Goal: Information Seeking & Learning: Compare options

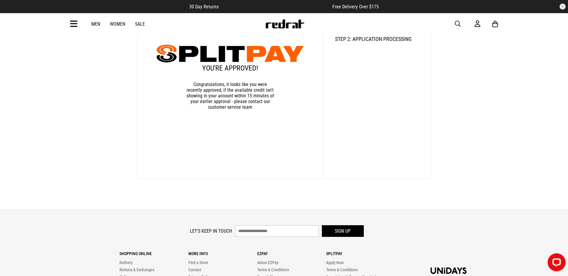
click at [460, 25] on span "button" at bounding box center [457, 23] width 6 height 7
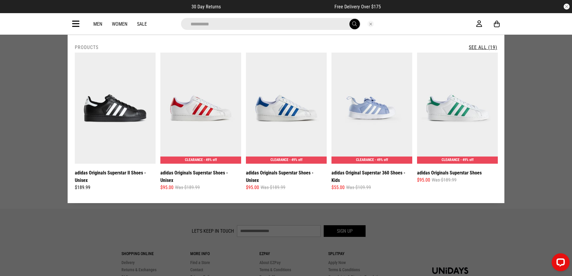
type input "*********"
click at [486, 45] on link "See All (19)" at bounding box center [483, 48] width 28 height 6
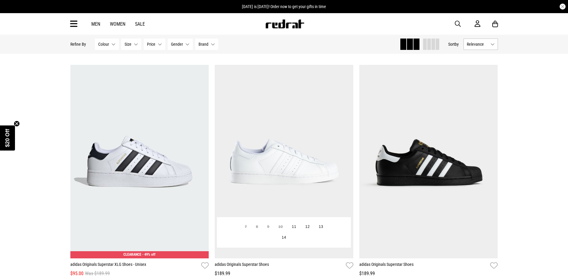
scroll to position [598, 0]
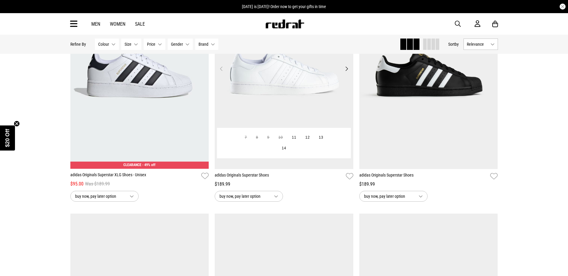
click at [295, 85] on img at bounding box center [284, 72] width 139 height 194
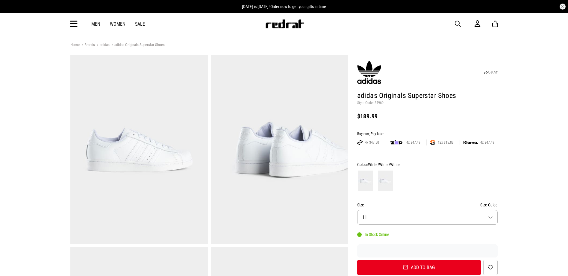
click at [381, 102] on p "Style Code: 54960" at bounding box center [427, 103] width 141 height 5
copy p "54960"
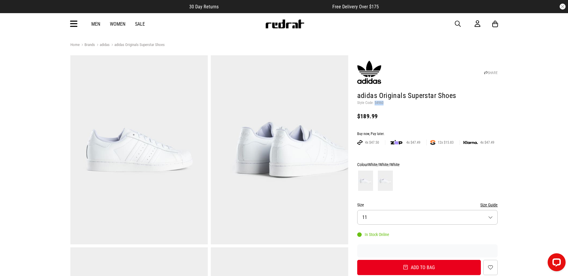
copy p "54960"
click at [460, 23] on span "button" at bounding box center [457, 23] width 6 height 7
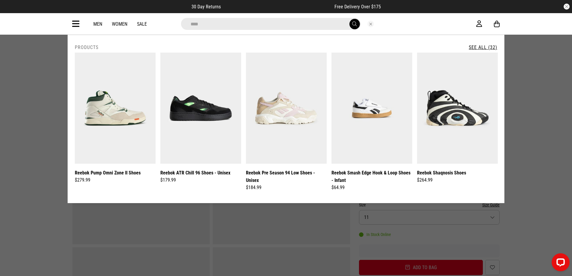
type input "******"
click at [484, 47] on link "See All (32)" at bounding box center [483, 48] width 28 height 6
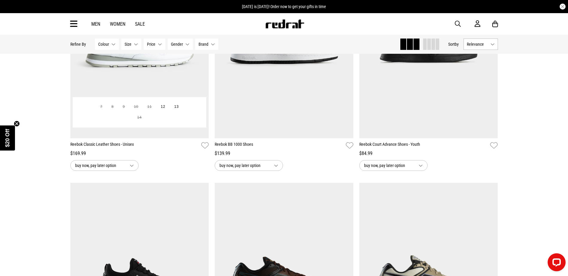
scroll to position [1077, 0]
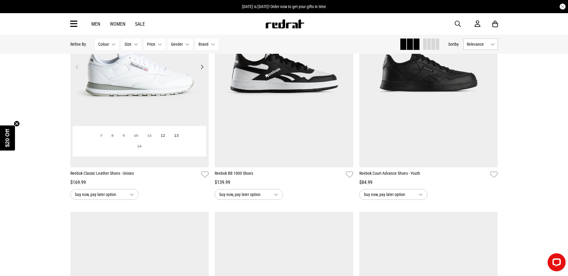
click at [151, 89] on img at bounding box center [139, 71] width 139 height 194
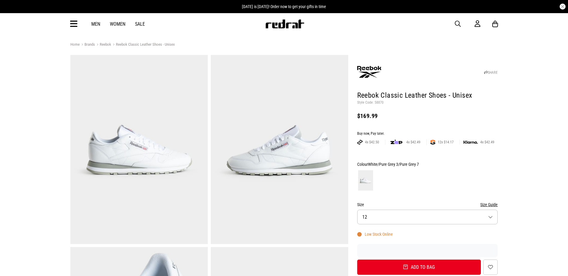
click at [377, 101] on p "Style Code: 58870" at bounding box center [427, 103] width 141 height 5
copy p "58870"
drag, startPoint x: 458, startPoint y: 24, endPoint x: 451, endPoint y: 19, distance: 8.3
click at [456, 22] on span "button" at bounding box center [457, 23] width 6 height 7
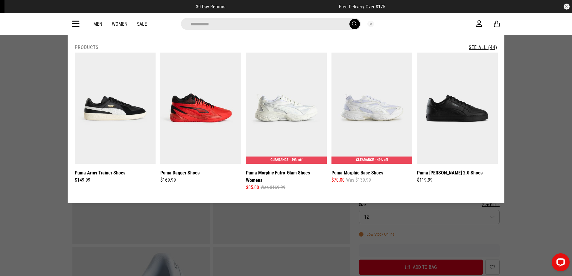
type input "**********"
click at [495, 46] on link "See All (44)" at bounding box center [483, 48] width 28 height 6
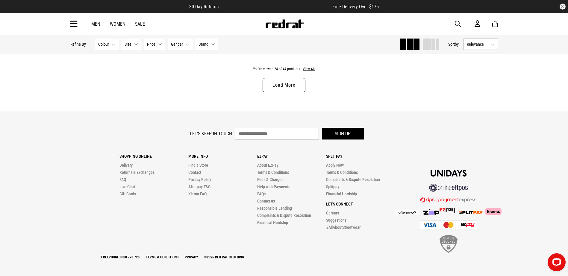
scroll to position [1904, 0]
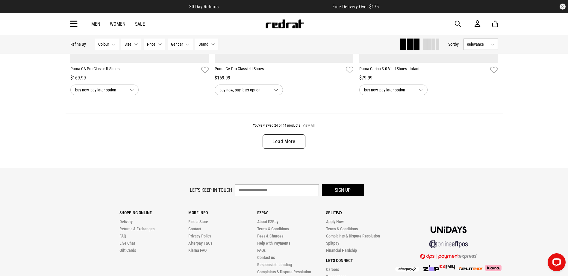
click at [306, 127] on button "View All" at bounding box center [308, 125] width 13 height 5
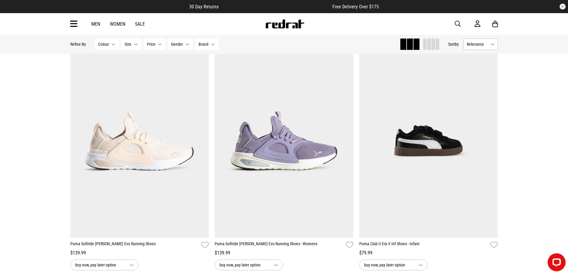
scroll to position [2682, 0]
